Goal: Navigation & Orientation: Find specific page/section

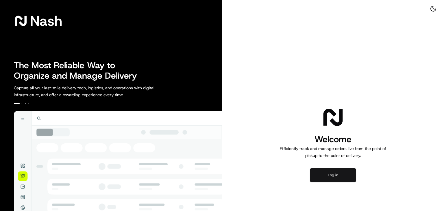
click at [330, 175] on button "Log in" at bounding box center [333, 175] width 46 height 14
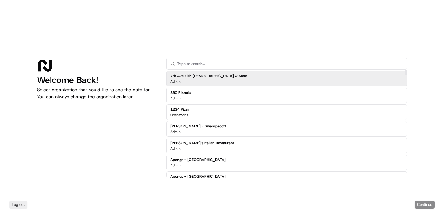
paste input "Fritanga Monimbo - [PERSON_NAME]"
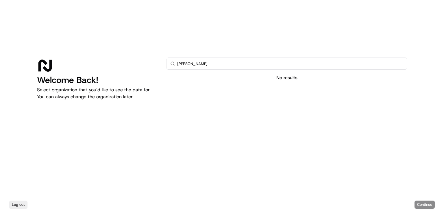
drag, startPoint x: 183, startPoint y: 66, endPoint x: 161, endPoint y: 66, distance: 22.0
click at [161, 66] on div "Welcome Back! Select organization that you’d like to see the data for. You can …" at bounding box center [222, 118] width 370 height 120
paste input "- [PERSON_NAME]"
click at [211, 64] on input "Fritanga Monimbo - [PERSON_NAME]" at bounding box center [290, 64] width 226 height 12
drag, startPoint x: 212, startPoint y: 64, endPoint x: 173, endPoint y: 64, distance: 39.0
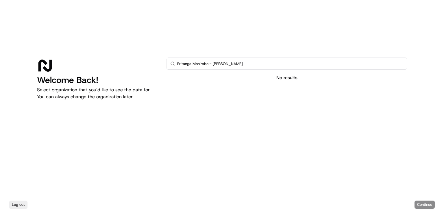
click at [173, 64] on div "Fritanga Monimbo - [PERSON_NAME]" at bounding box center [287, 64] width 241 height 12
click at [226, 66] on input "[PERSON_NAME]" at bounding box center [290, 64] width 226 height 12
drag, startPoint x: 223, startPoint y: 65, endPoint x: 167, endPoint y: 63, distance: 56.1
click at [167, 63] on div "[PERSON_NAME]" at bounding box center [287, 64] width 241 height 12
paste input "[PERSON_NAME] -"
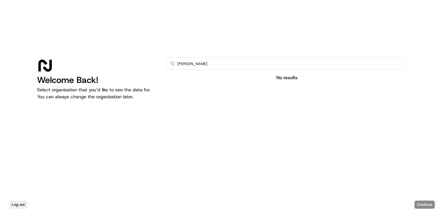
type input "[PERSON_NAME]"
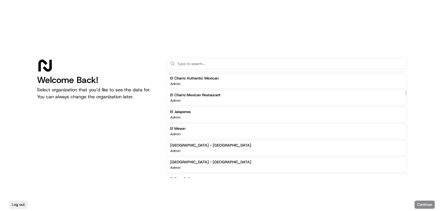
scroll to position [636, 0]
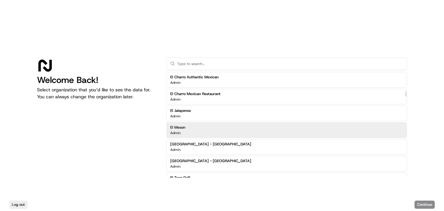
paste input "Fritanga Monimbo - [PERSON_NAME]"
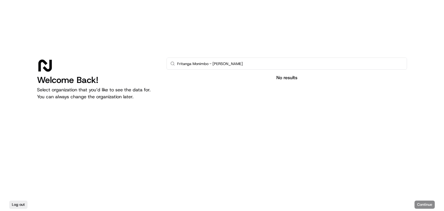
drag, startPoint x: 213, startPoint y: 64, endPoint x: 265, endPoint y: 66, distance: 52.1
click at [265, 66] on input "Fritanga Monimbo - [PERSON_NAME]" at bounding box center [290, 64] width 226 height 12
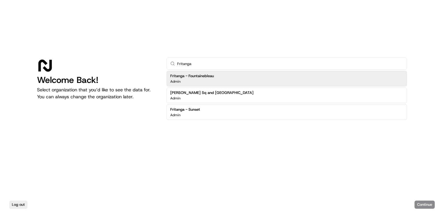
type input "Fritanga"
click at [230, 82] on div "Fritanga - Fountainebleau Admin" at bounding box center [287, 79] width 241 height 16
click at [202, 77] on h2 "Fritanga - Fountainebleau" at bounding box center [192, 75] width 44 height 5
click at [176, 80] on p "Admin" at bounding box center [175, 81] width 10 height 5
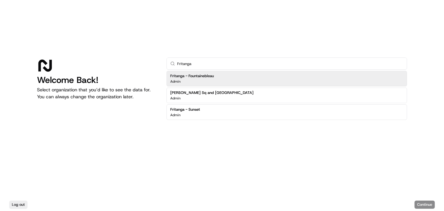
click at [357, 80] on div "Fritanga - Fountainebleau Admin" at bounding box center [287, 79] width 241 height 16
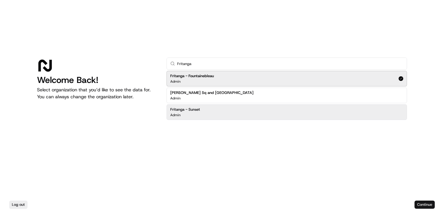
click at [426, 204] on button "Continue" at bounding box center [425, 205] width 20 height 8
